Goal: Task Accomplishment & Management: Use online tool/utility

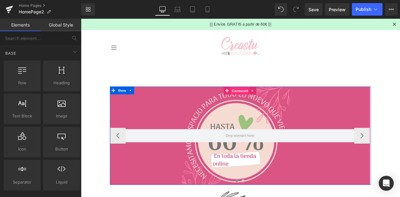
click at [259, 103] on span "Carousel" at bounding box center [269, 104] width 23 height 9
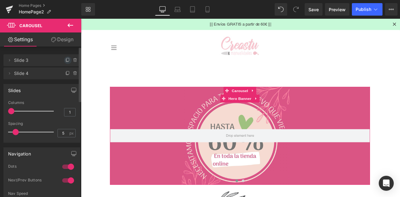
click at [66, 60] on icon at bounding box center [67, 60] width 5 height 5
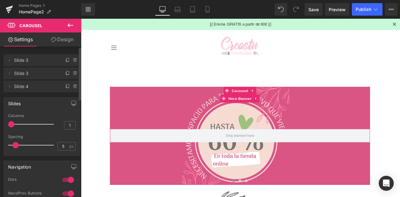
drag, startPoint x: 48, startPoint y: 56, endPoint x: 39, endPoint y: 62, distance: 10.8
click at [39, 62] on span "Slide 3" at bounding box center [35, 60] width 43 height 12
click at [11, 61] on icon at bounding box center [9, 60] width 5 height 5
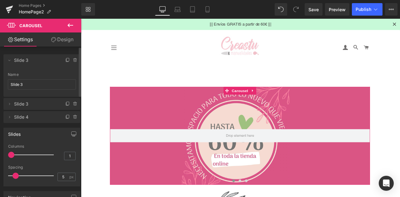
click at [41, 51] on div "Delete Cancel Slide 3 Slide 3 Name Slide 3 Delete Cancel Slide 3 Slide 3 Name S…" at bounding box center [42, 85] width 84 height 75
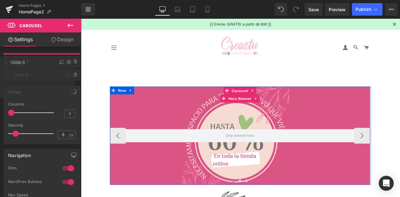
drag, startPoint x: 102, startPoint y: 81, endPoint x: 257, endPoint y: 209, distance: 201.2
click at [263, 114] on span "Hero Banner" at bounding box center [269, 113] width 30 height 9
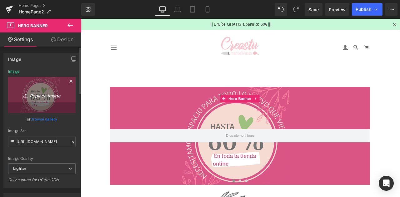
click at [41, 95] on icon "Replace Image" at bounding box center [42, 95] width 50 height 8
type input "C:\fakepath\banner-home-sheandyu_velas-[DEMOGRAPHIC_DATA]-artesanales.png"
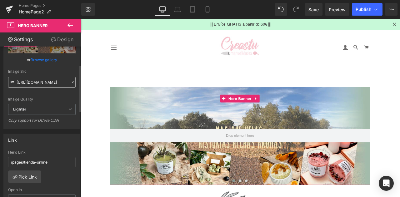
scroll to position [63, 0]
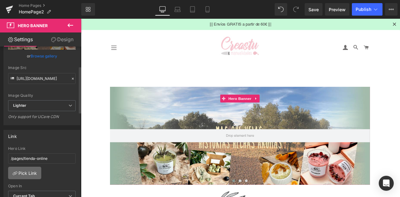
click at [26, 170] on link "Pick Link" at bounding box center [24, 173] width 33 height 13
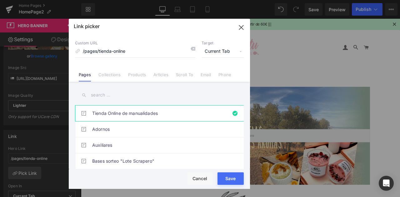
click at [115, 92] on input "text" at bounding box center [159, 95] width 169 height 14
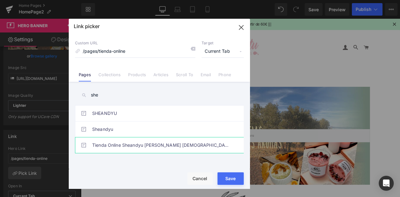
type input "she"
click at [115, 143] on link "Tienda Online Sheandyu [PERSON_NAME] [DEMOGRAPHIC_DATA] Artesanales" at bounding box center [161, 146] width 138 height 16
click at [227, 183] on button "Save" at bounding box center [231, 179] width 26 height 13
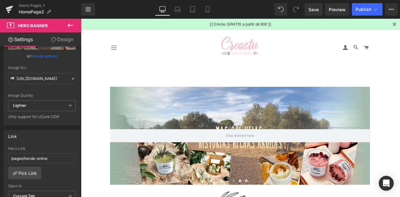
click at [72, 28] on icon at bounding box center [71, 26] width 8 height 8
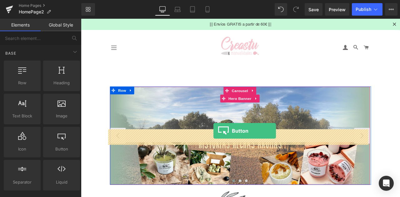
drag, startPoint x: 137, startPoint y: 154, endPoint x: 238, endPoint y: 152, distance: 101.3
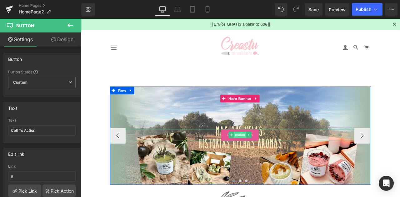
click at [266, 158] on span "Button" at bounding box center [269, 157] width 14 height 8
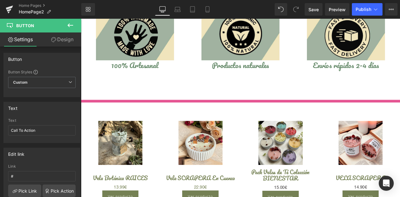
scroll to position [594, 0]
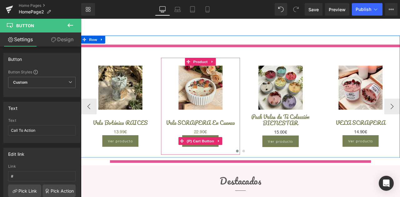
click at [220, 161] on span "(P) Cart Button" at bounding box center [223, 163] width 36 height 9
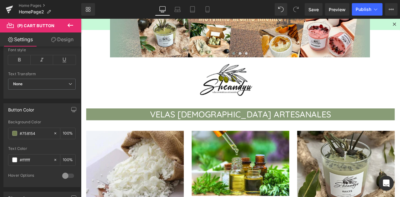
scroll to position [151, 0]
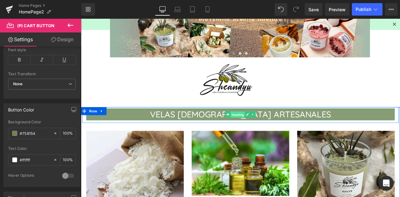
click at [263, 133] on span "Heading" at bounding box center [267, 133] width 17 height 8
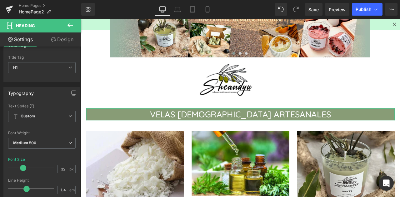
scroll to position [0, 0]
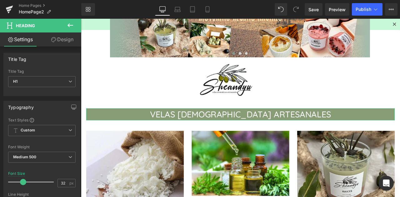
click at [69, 40] on link "Design" at bounding box center [62, 40] width 41 height 14
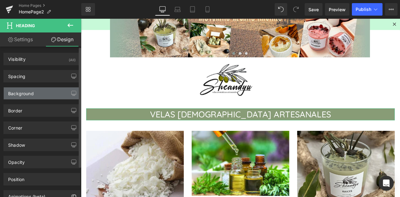
click at [21, 93] on div "Background" at bounding box center [21, 92] width 26 height 9
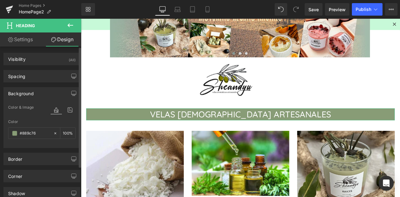
type input "#889c76"
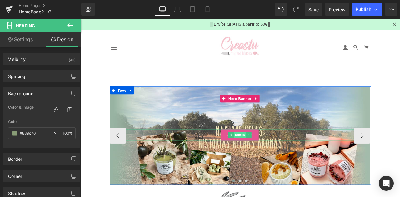
click at [267, 157] on span "Button" at bounding box center [269, 157] width 14 height 8
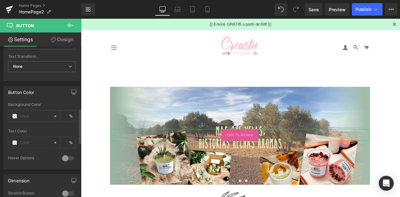
scroll to position [266, 0]
click at [32, 118] on div at bounding box center [30, 116] width 45 height 11
click at [29, 113] on input "text" at bounding box center [35, 116] width 31 height 7
paste input "#889c76"
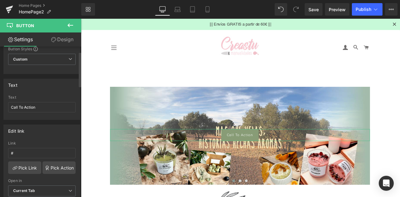
scroll to position [22, 0]
type input "#889c76"
drag, startPoint x: 39, startPoint y: 107, endPoint x: 0, endPoint y: 96, distance: 40.4
click at [0, 96] on div "Text Call To Action Text Call To Action" at bounding box center [42, 98] width 84 height 46
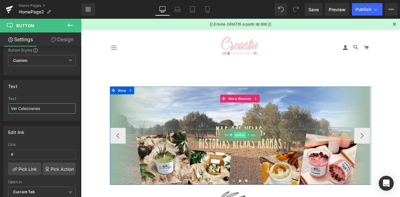
click at [264, 158] on span "Button" at bounding box center [269, 157] width 14 height 8
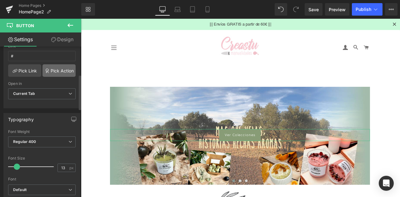
scroll to position [184, 0]
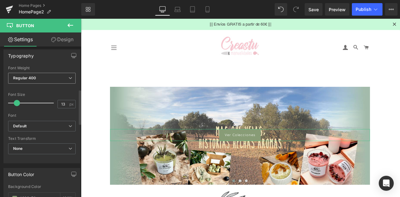
type input "Ver Colecciones"
click at [23, 81] on span "Regular 400" at bounding box center [42, 78] width 68 height 11
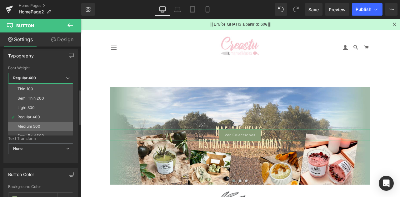
click at [25, 126] on div "Medium 500" at bounding box center [29, 126] width 23 height 4
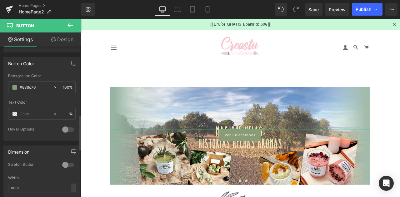
scroll to position [296, 0]
click at [32, 185] on input "text" at bounding box center [42, 187] width 68 height 10
type input "5"
click at [29, 162] on div "Stretch Button" at bounding box center [32, 165] width 48 height 7
click at [68, 162] on div at bounding box center [68, 164] width 15 height 10
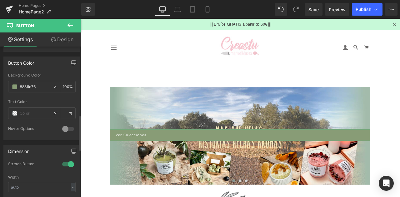
click at [68, 162] on div at bounding box center [68, 164] width 15 height 10
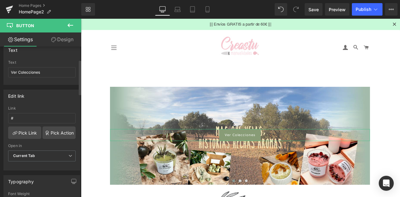
scroll to position [53, 0]
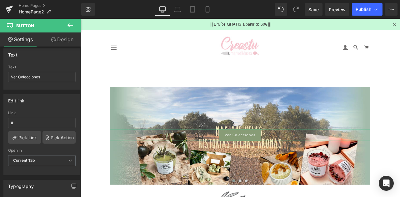
click at [64, 39] on link "Design" at bounding box center [62, 40] width 41 height 14
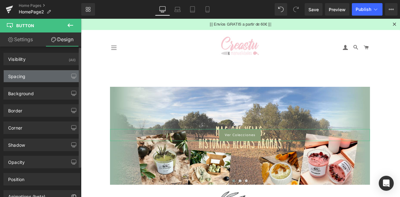
click at [23, 72] on div "Spacing" at bounding box center [16, 74] width 17 height 9
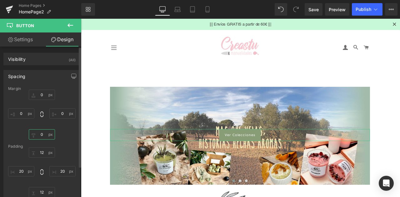
click at [42, 135] on input "0" at bounding box center [42, 134] width 26 height 10
type input "30o"
type input "0"
click at [42, 94] on input "0" at bounding box center [42, 95] width 26 height 10
type input "3"
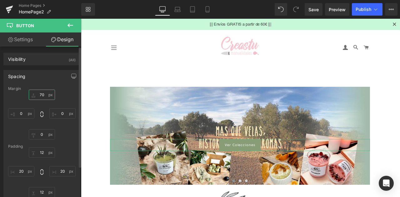
type input "7"
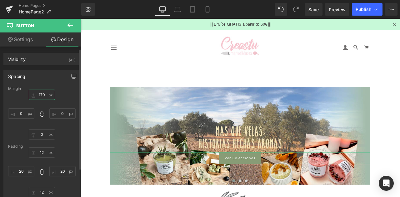
scroll to position [3, 0]
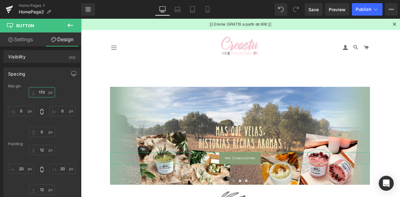
type input "170"
click at [24, 42] on link "Settings" at bounding box center [20, 40] width 41 height 14
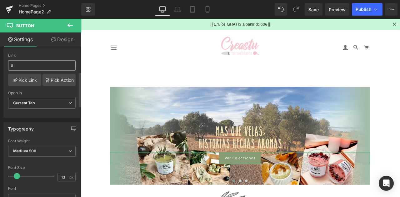
scroll to position [108, 0]
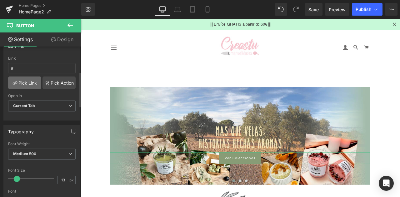
click at [27, 79] on link "Pick Link" at bounding box center [24, 83] width 33 height 13
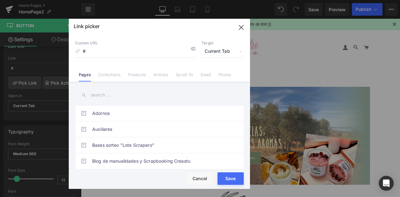
click at [127, 96] on input "text" at bounding box center [159, 95] width 169 height 14
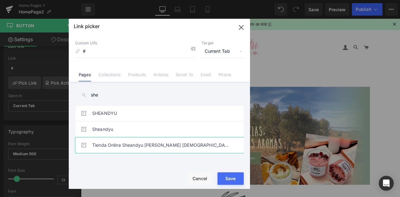
type input "she"
click at [121, 145] on link "Tienda Online Sheandyu [PERSON_NAME] [DEMOGRAPHIC_DATA] Artesanales" at bounding box center [161, 146] width 138 height 16
click at [228, 181] on button "Save" at bounding box center [231, 179] width 26 height 13
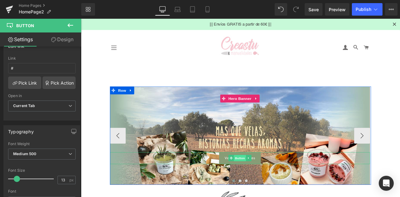
click at [269, 183] on span "Button" at bounding box center [269, 185] width 14 height 8
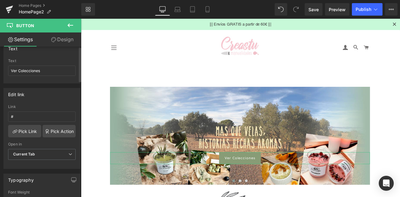
scroll to position [0, 0]
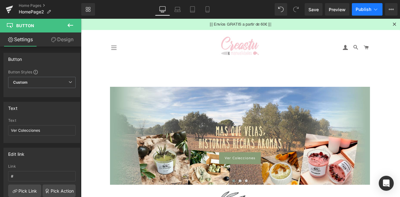
click at [365, 15] on button "Publish" at bounding box center [367, 9] width 31 height 13
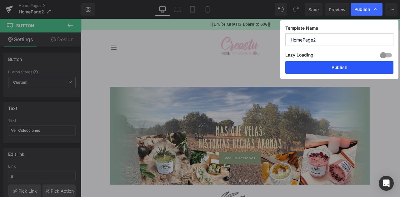
click at [337, 69] on button "Publish" at bounding box center [339, 67] width 108 height 13
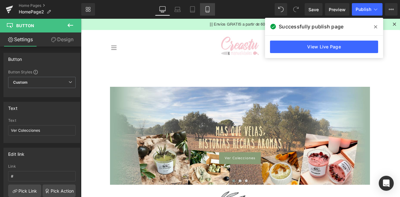
click at [209, 15] on link "Mobile" at bounding box center [207, 9] width 15 height 13
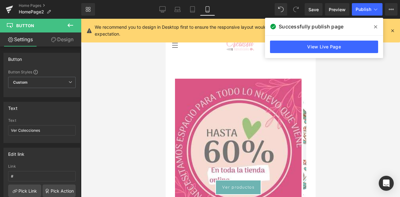
click at [339, 120] on div at bounding box center [240, 108] width 319 height 178
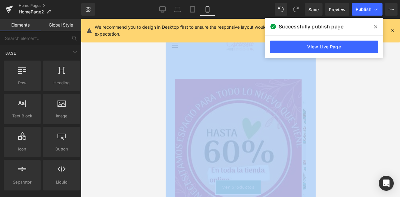
click at [339, 120] on div at bounding box center [240, 108] width 319 height 178
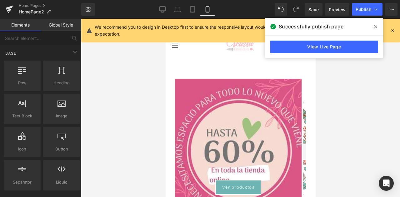
click at [378, 28] on span at bounding box center [376, 27] width 10 height 10
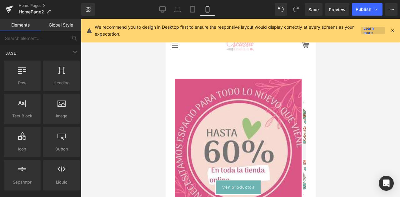
click at [375, 28] on link "Learn more" at bounding box center [373, 31] width 24 height 8
click at [375, 43] on div at bounding box center [240, 108] width 319 height 178
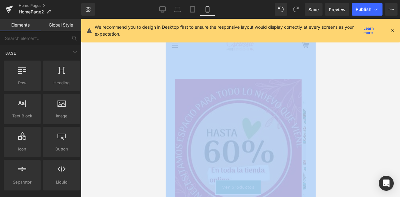
click at [375, 43] on div at bounding box center [240, 108] width 319 height 178
click at [351, 86] on div at bounding box center [240, 108] width 319 height 178
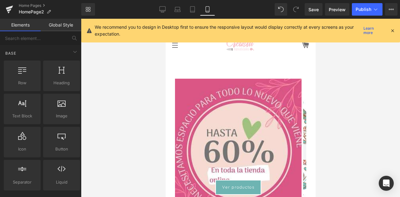
click at [55, 24] on link "Global Style" at bounding box center [61, 25] width 41 height 13
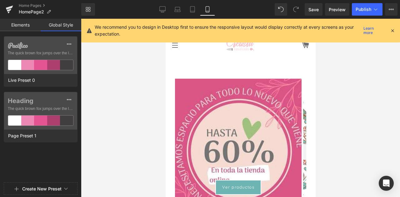
click at [36, 23] on link "Elements" at bounding box center [20, 25] width 41 height 13
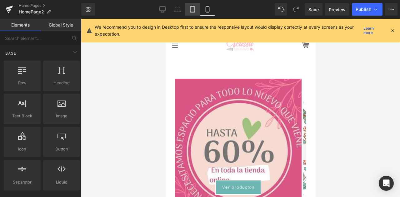
click at [193, 12] on icon at bounding box center [192, 9] width 6 height 6
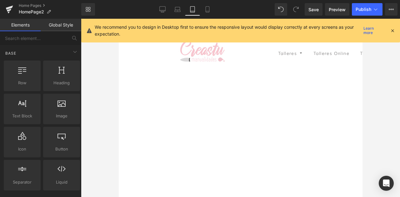
scroll to position [80, 0]
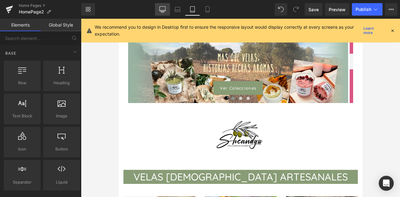
click at [161, 8] on icon at bounding box center [162, 9] width 6 height 6
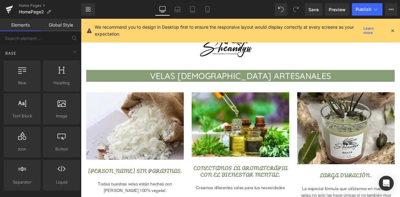
scroll to position [197, 0]
click at [206, 10] on icon at bounding box center [207, 10] width 3 height 6
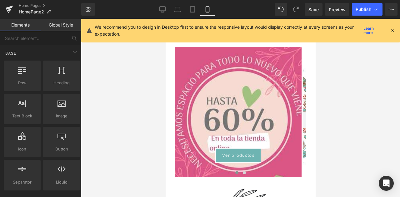
scroll to position [26, 0]
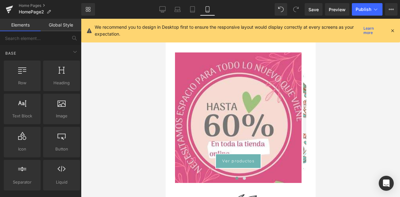
click at [352, 66] on div at bounding box center [240, 108] width 319 height 178
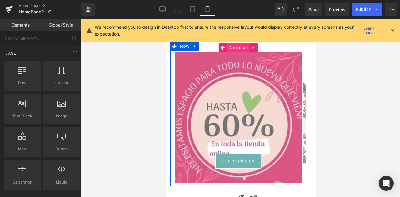
click at [239, 48] on span "Carousel" at bounding box center [238, 47] width 23 height 9
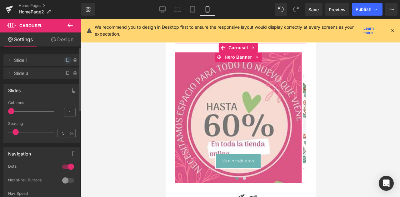
click at [65, 60] on icon at bounding box center [67, 60] width 5 height 5
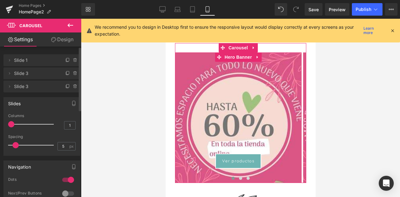
click at [32, 60] on span "Slide 1" at bounding box center [35, 60] width 43 height 12
click at [11, 59] on icon at bounding box center [9, 60] width 5 height 5
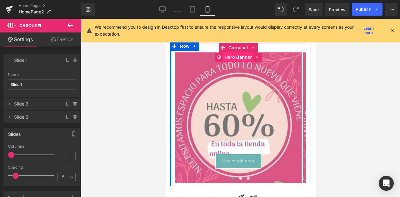
click at [239, 60] on span "Hero Banner" at bounding box center [238, 57] width 30 height 9
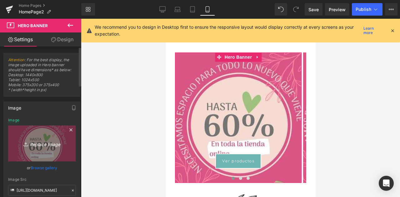
click at [46, 145] on icon "Replace Image" at bounding box center [42, 144] width 50 height 8
type input "C:\fakepath\banner-movil-sheandyu_velas-[DEMOGRAPHIC_DATA]-artesanales.png"
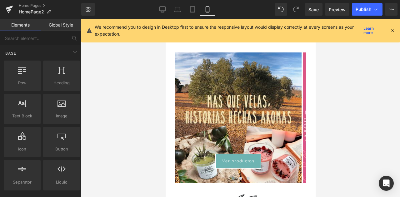
click at [151, 102] on div at bounding box center [240, 108] width 319 height 178
drag, startPoint x: 46, startPoint y: 145, endPoint x: 151, endPoint y: 102, distance: 113.4
click at [151, 102] on div at bounding box center [240, 108] width 319 height 178
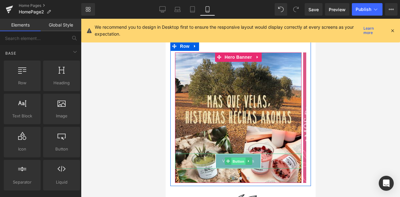
click at [241, 158] on span "Button" at bounding box center [238, 162] width 14 height 8
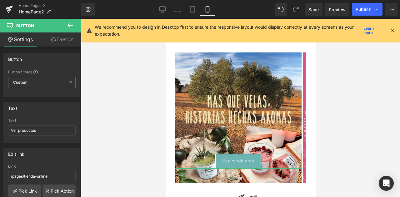
click at [64, 38] on link "Design" at bounding box center [62, 40] width 41 height 14
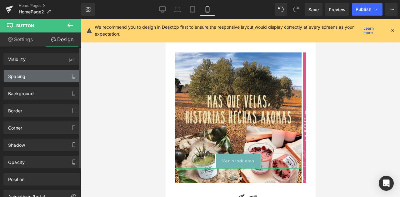
click at [36, 76] on div "Spacing" at bounding box center [42, 76] width 76 height 12
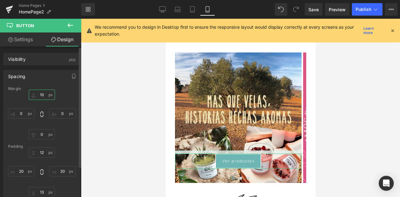
click at [42, 94] on input "10" at bounding box center [42, 95] width 26 height 10
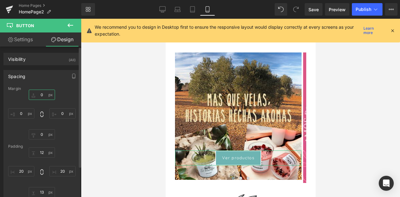
click at [42, 94] on input "text" at bounding box center [42, 95] width 26 height 10
type input "10"
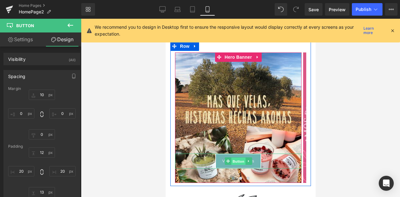
click at [239, 160] on span "Button" at bounding box center [238, 162] width 14 height 8
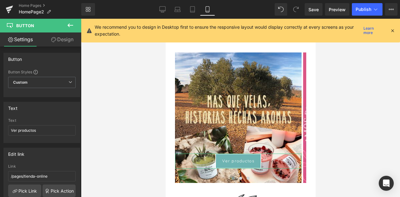
click at [69, 36] on link "Design" at bounding box center [62, 40] width 41 height 14
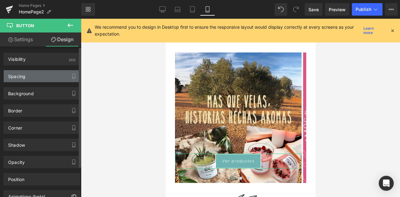
click at [29, 79] on div "Spacing" at bounding box center [42, 76] width 76 height 12
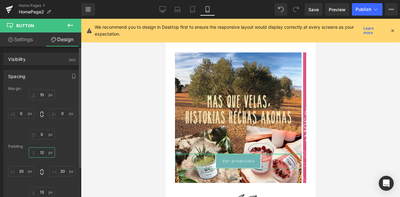
click at [43, 153] on input "12" at bounding box center [42, 153] width 26 height 10
type input "11"
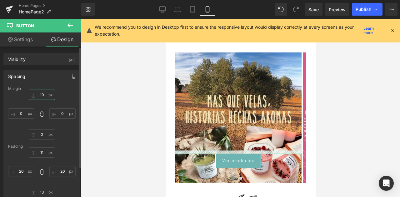
click at [43, 93] on input "10" at bounding box center [42, 95] width 26 height 10
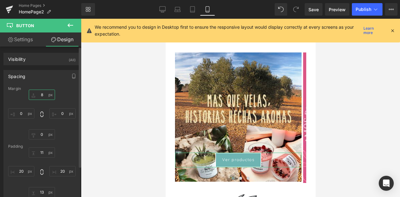
type input "9"
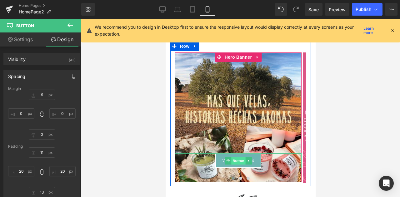
click at [236, 160] on span "Button" at bounding box center [238, 161] width 14 height 8
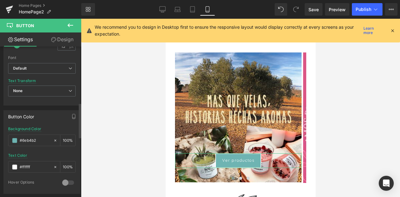
scroll to position [243, 0]
drag, startPoint x: 40, startPoint y: 135, endPoint x: 10, endPoint y: 136, distance: 30.0
click at [10, 136] on div "#6eb4b2" at bounding box center [30, 139] width 45 height 11
paste input "889c76"
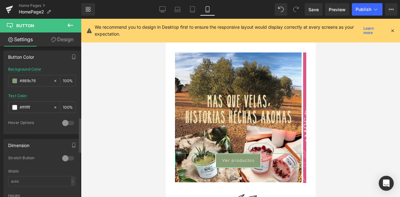
scroll to position [305, 0]
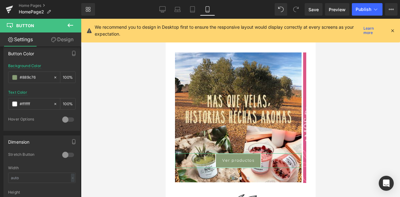
type input "#889c76"
click at [61, 43] on link "Design" at bounding box center [62, 40] width 41 height 14
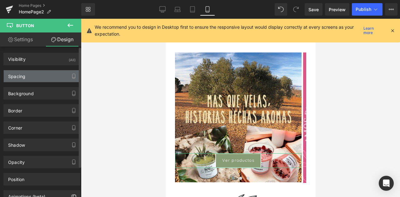
click at [43, 78] on div "Spacing" at bounding box center [42, 76] width 76 height 12
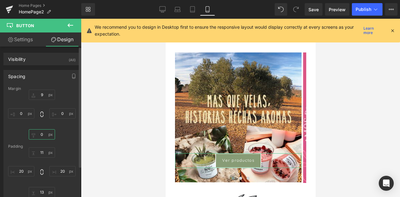
click at [44, 133] on input "0" at bounding box center [42, 134] width 26 height 10
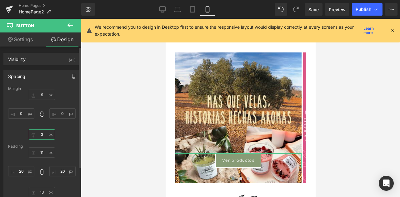
type input "2"
click at [43, 193] on input "13" at bounding box center [42, 192] width 26 height 10
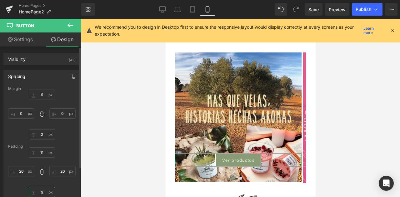
type input "10"
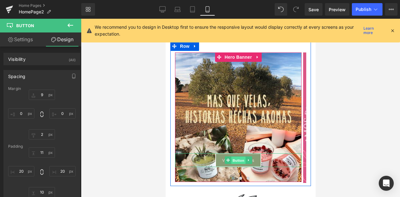
click at [241, 161] on span "Button" at bounding box center [238, 161] width 14 height 8
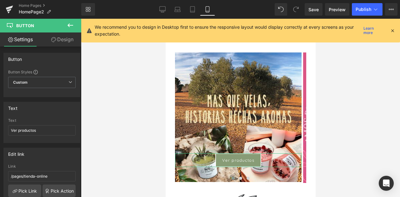
click at [62, 39] on link "Design" at bounding box center [62, 40] width 41 height 14
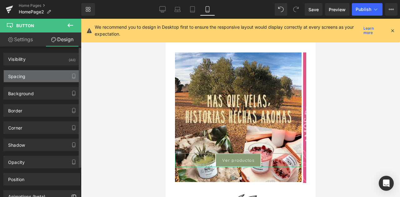
click at [21, 74] on div "Spacing" at bounding box center [16, 74] width 17 height 9
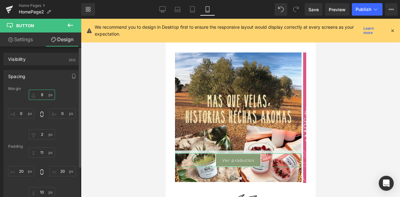
click at [44, 96] on input "9" at bounding box center [42, 95] width 26 height 10
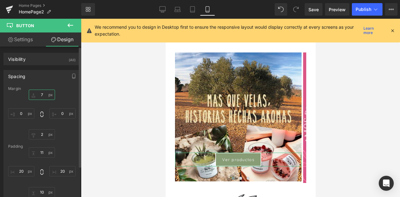
type input "8"
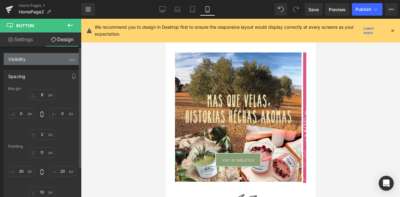
click at [64, 63] on div "Visibility (All)" at bounding box center [42, 59] width 76 height 12
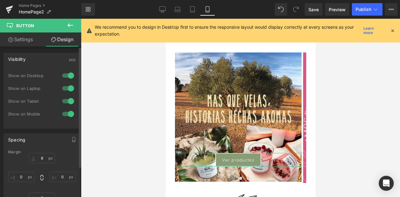
click at [68, 73] on div at bounding box center [68, 76] width 15 height 10
click at [69, 89] on div at bounding box center [68, 88] width 15 height 10
click at [66, 96] on div at bounding box center [68, 101] width 15 height 10
click at [20, 43] on link "Settings" at bounding box center [20, 40] width 41 height 14
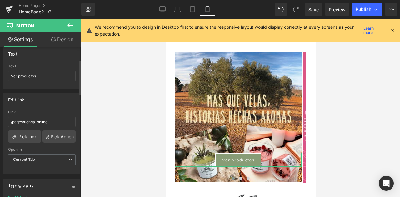
scroll to position [57, 0]
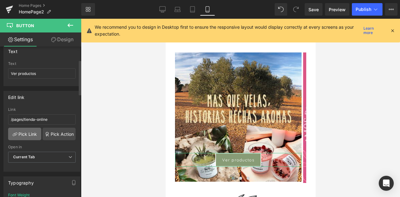
click at [27, 133] on link "Pick Link" at bounding box center [24, 134] width 33 height 13
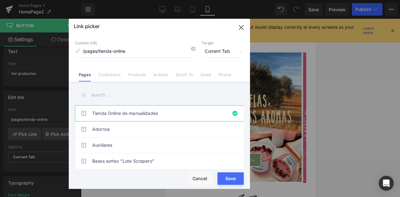
click at [123, 93] on input "text" at bounding box center [159, 95] width 169 height 14
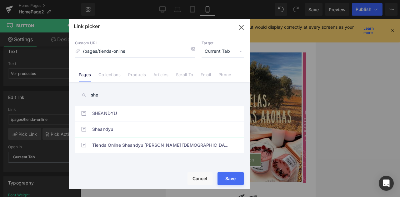
type input "she"
click at [121, 145] on link "Tienda Online Sheandyu [PERSON_NAME] [DEMOGRAPHIC_DATA] Artesanales" at bounding box center [161, 146] width 138 height 16
click at [231, 182] on button "Save" at bounding box center [231, 179] width 26 height 13
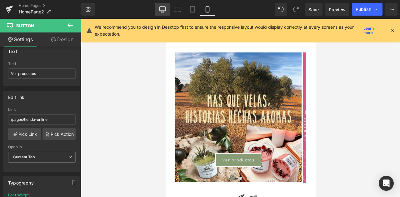
click at [162, 10] on icon at bounding box center [162, 9] width 6 height 6
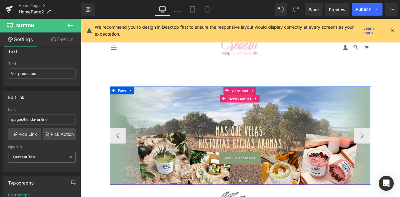
click at [267, 114] on span "Hero Banner" at bounding box center [269, 113] width 30 height 9
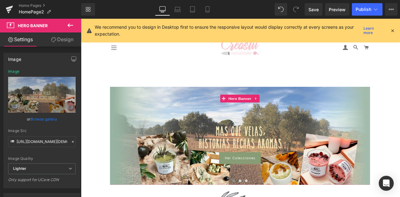
click at [60, 41] on link "Design" at bounding box center [62, 40] width 41 height 14
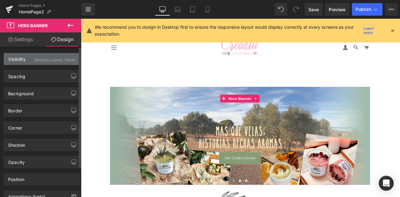
click at [41, 58] on div "(Desktop, Laptop, Tablet)" at bounding box center [55, 58] width 42 height 10
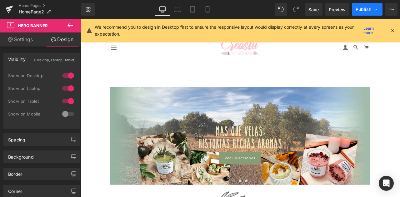
click at [359, 13] on button "Publish" at bounding box center [367, 9] width 31 height 13
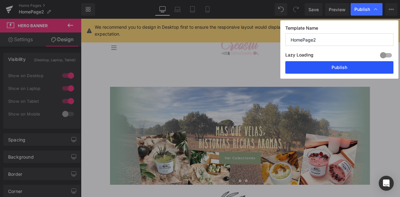
click at [345, 70] on button "Publish" at bounding box center [339, 67] width 108 height 13
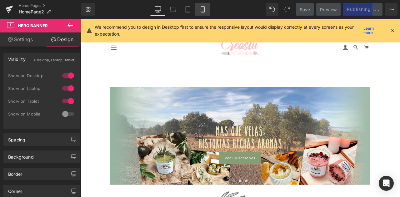
click at [202, 10] on icon at bounding box center [203, 9] width 6 height 6
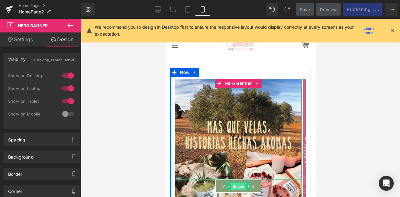
click at [241, 187] on span "Button" at bounding box center [238, 187] width 14 height 8
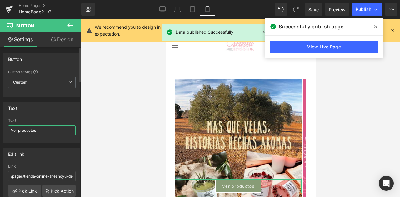
click at [39, 128] on input "Ver productos" at bounding box center [42, 130] width 68 height 10
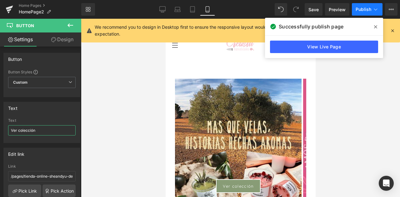
type input "Ver colección"
click at [380, 12] on button "Publish" at bounding box center [367, 9] width 31 height 13
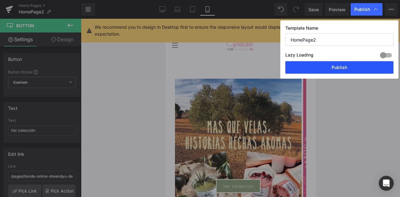
click at [355, 70] on button "Publish" at bounding box center [339, 67] width 108 height 13
